Goal: Transaction & Acquisition: Purchase product/service

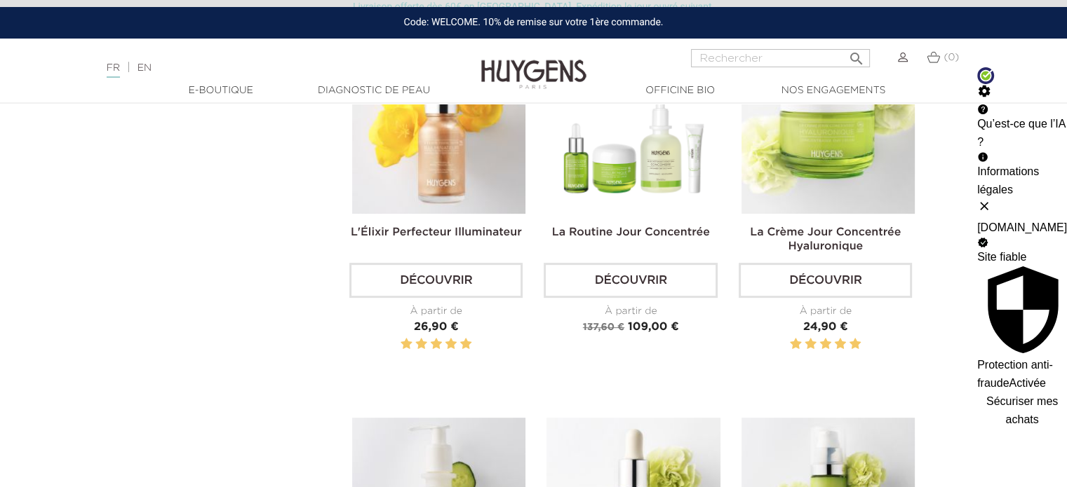
scroll to position [281, 0]
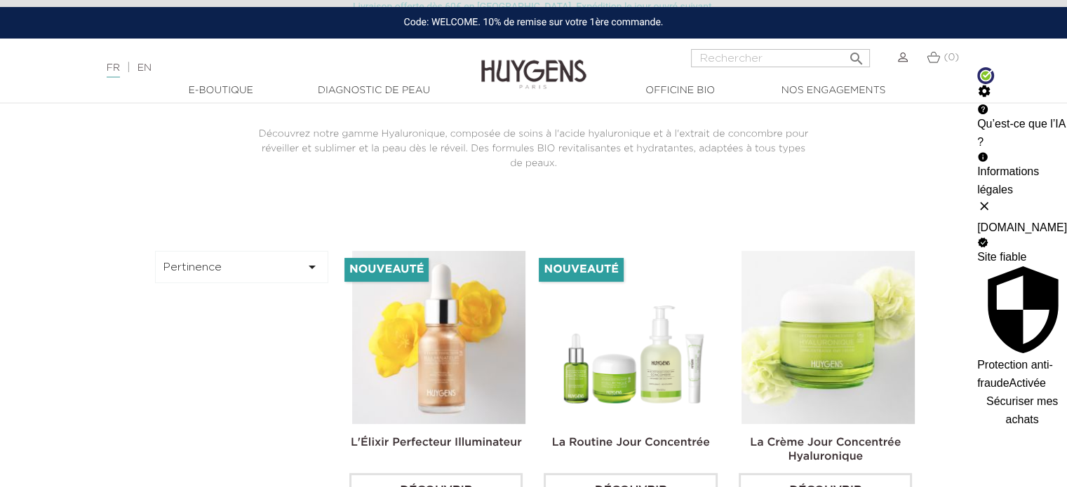
click at [986, 396] on span "Sécuriser mes achats" at bounding box center [1022, 411] width 72 height 30
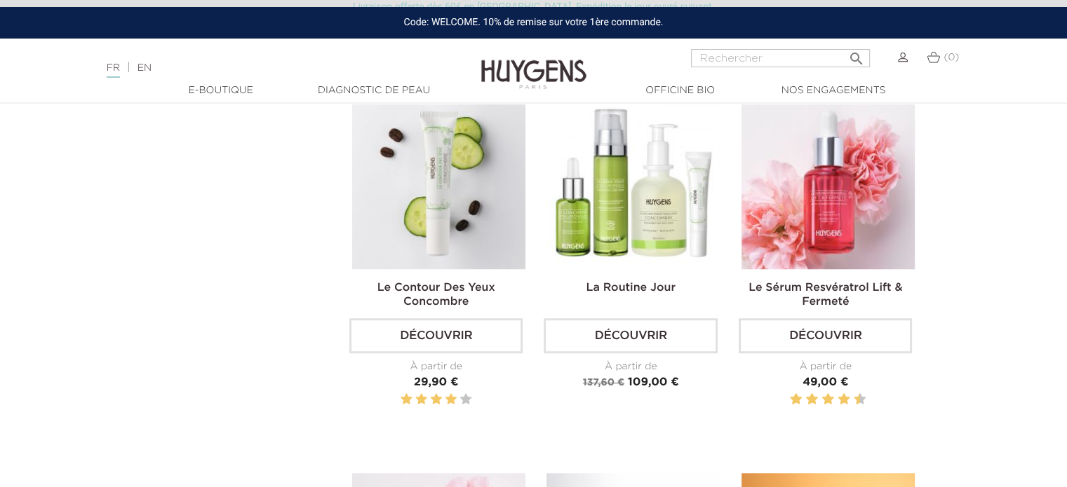
scroll to position [1192, 0]
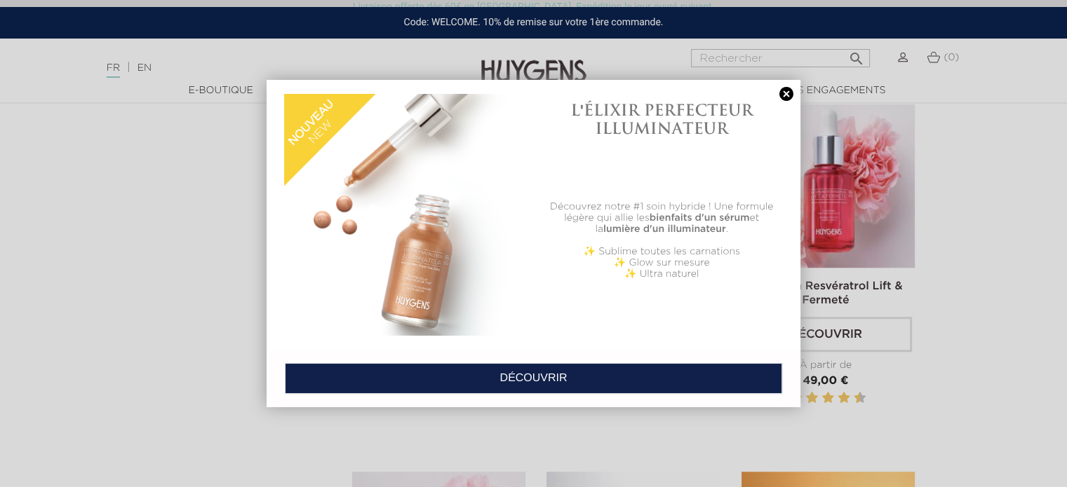
click at [780, 92] on link at bounding box center [786, 94] width 20 height 15
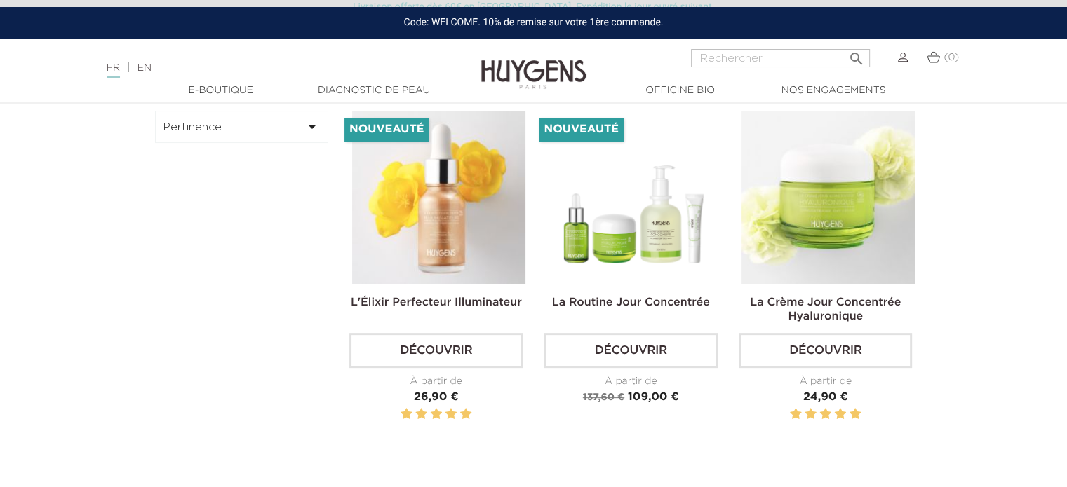
scroll to position [0, 0]
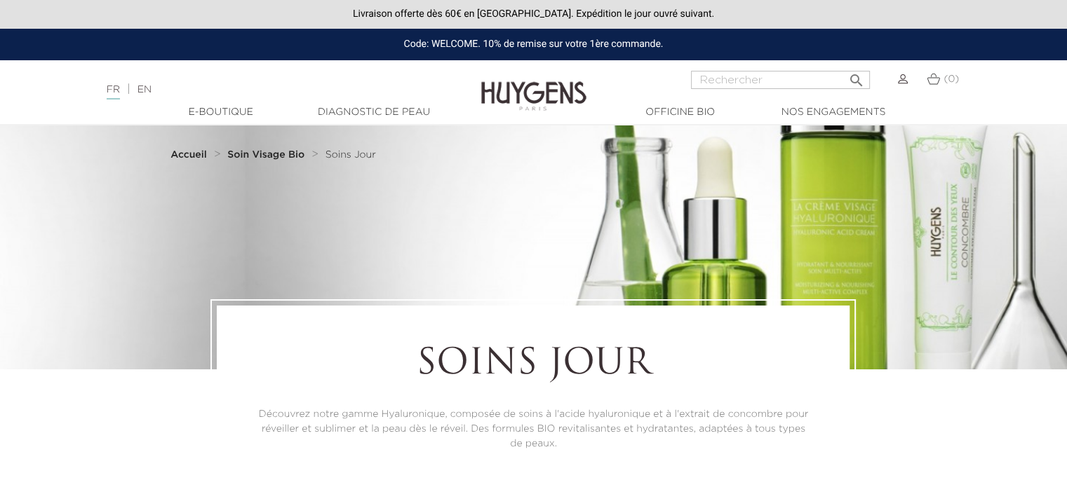
click at [737, 83] on input "Rechercher" at bounding box center [780, 80] width 179 height 18
type input "huile visage"
click at [843, 67] on button " Rechercher" at bounding box center [855, 76] width 25 height 19
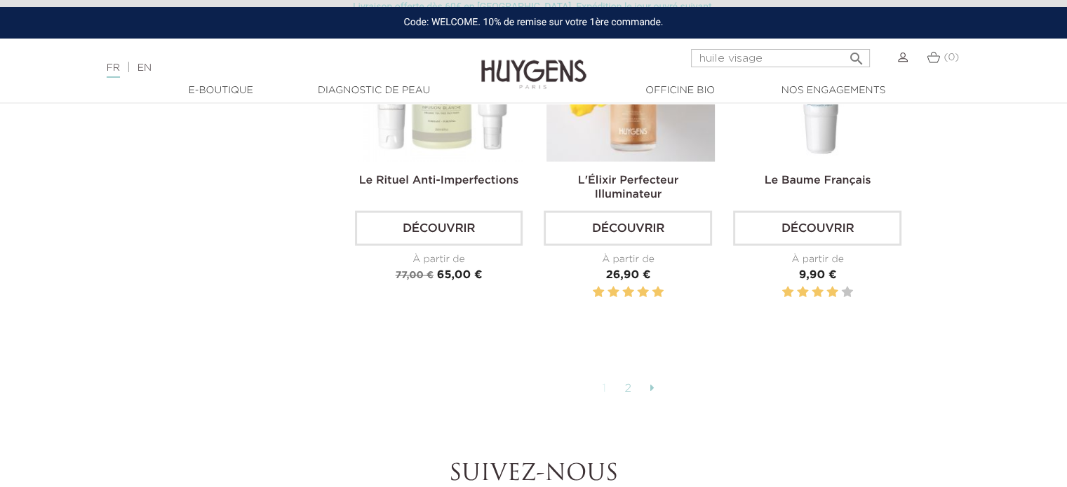
scroll to position [3156, 0]
click at [651, 382] on icon at bounding box center [652, 387] width 4 height 11
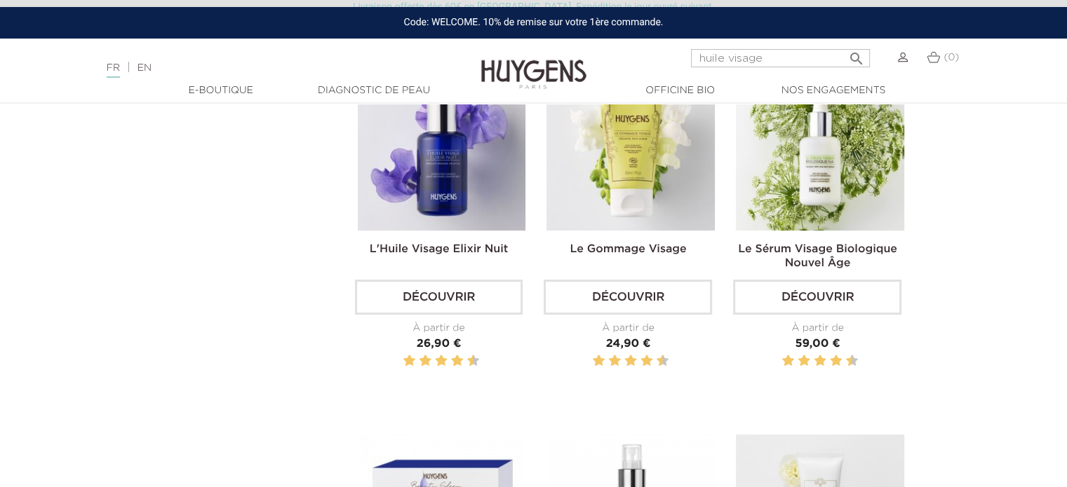
scroll to position [70, 0]
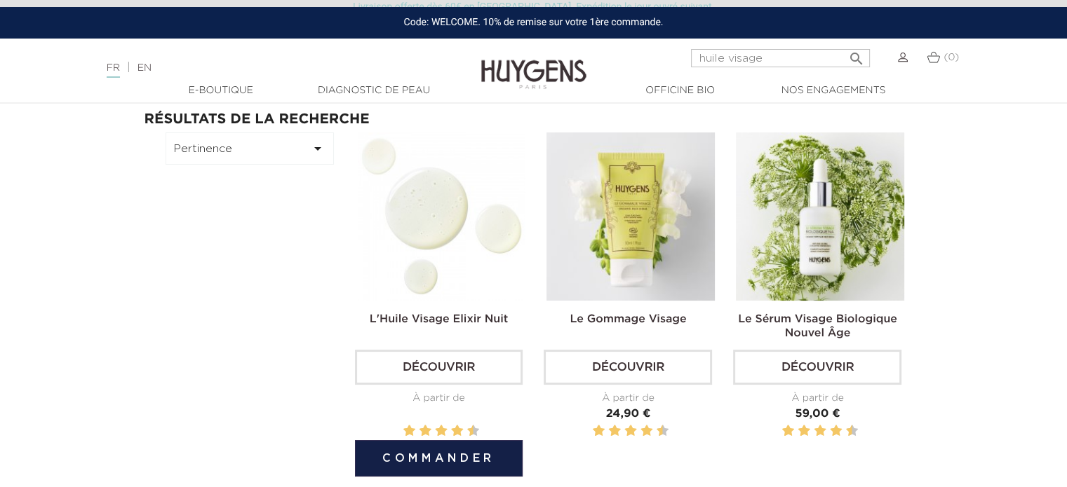
click at [469, 321] on link "L'Huile Visage Elixir Nuit" at bounding box center [439, 319] width 139 height 11
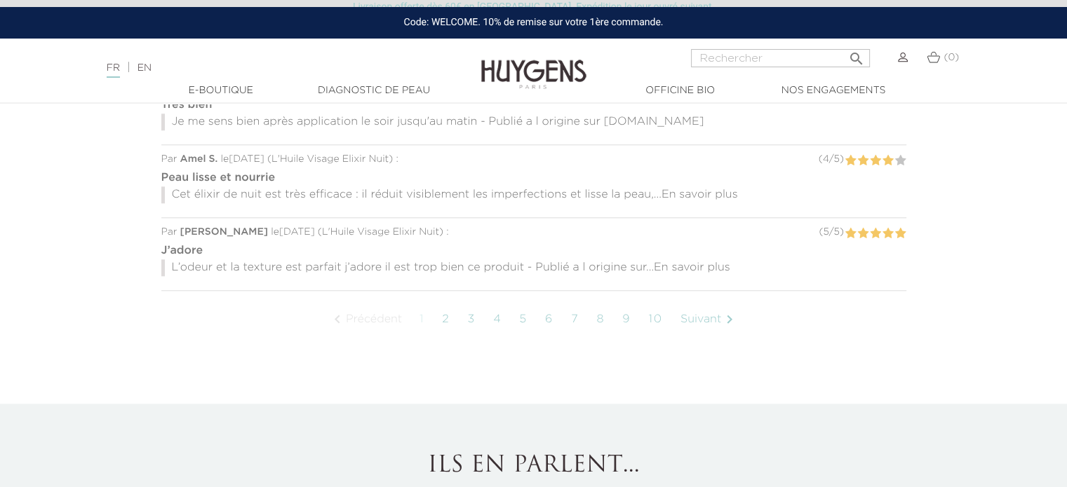
scroll to position [1473, 0]
click at [523, 317] on link "5" at bounding box center [523, 319] width 22 height 35
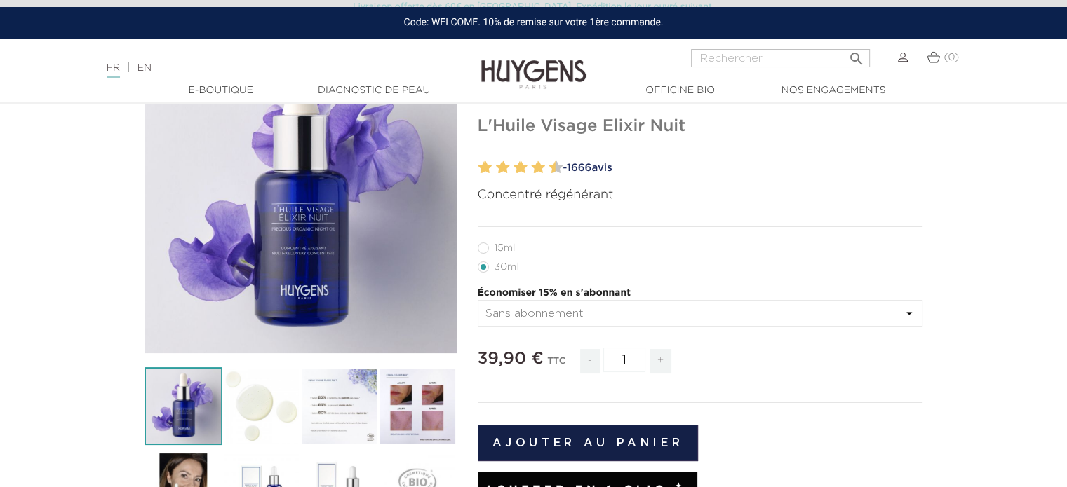
scroll to position [281, 0]
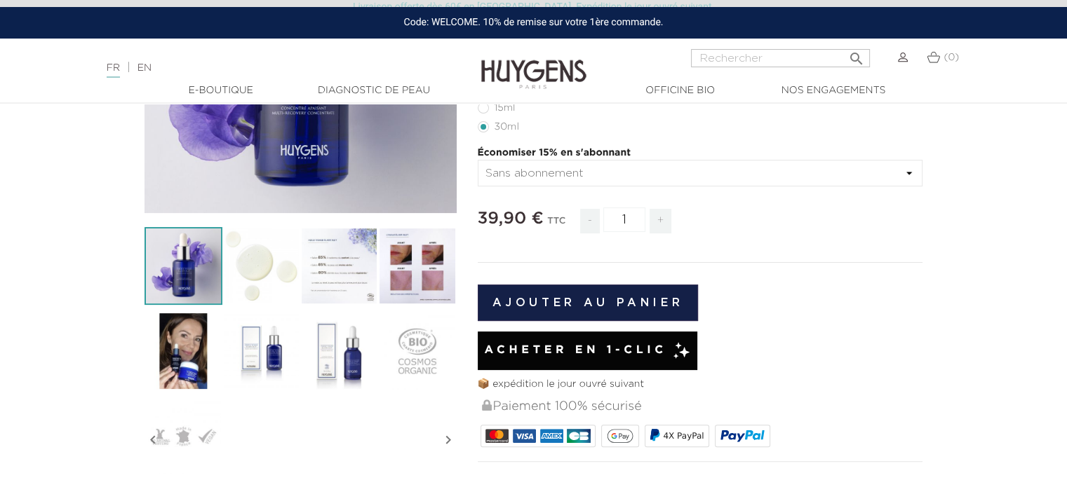
click at [607, 302] on button "Ajouter au panier" at bounding box center [588, 303] width 221 height 36
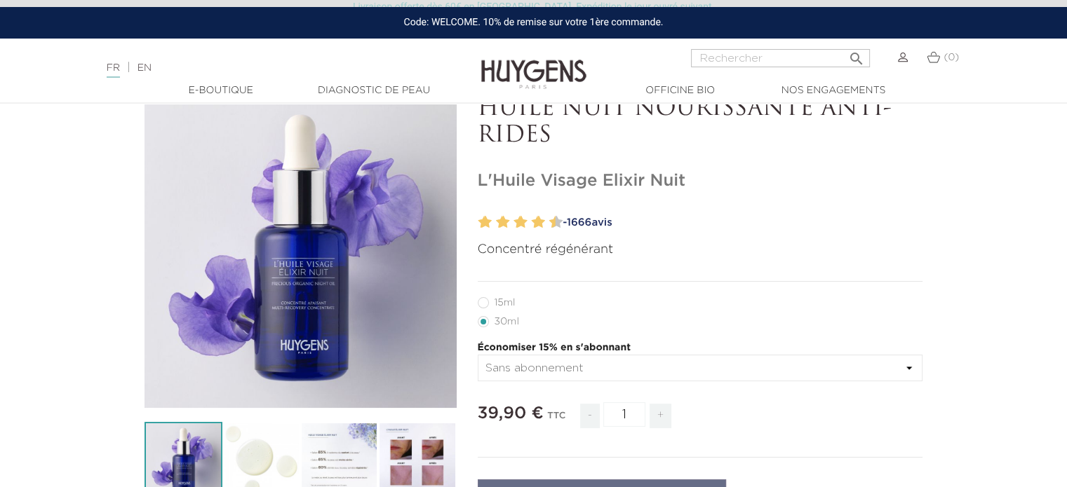
scroll to position [0, 0]
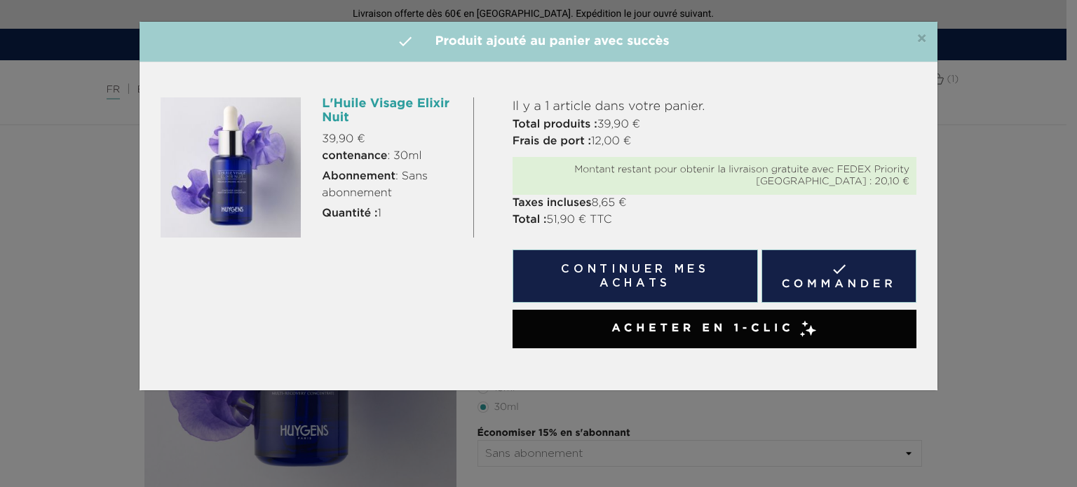
click at [653, 276] on button "Continuer mes achats" at bounding box center [635, 276] width 245 height 53
